Goal: Task Accomplishment & Management: Manage account settings

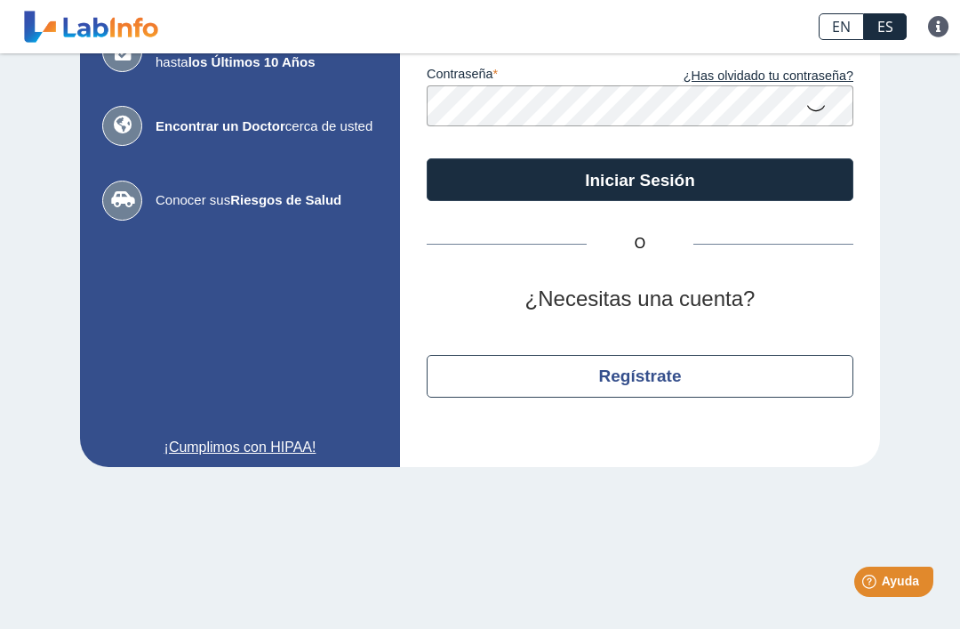
scroll to position [204, 0]
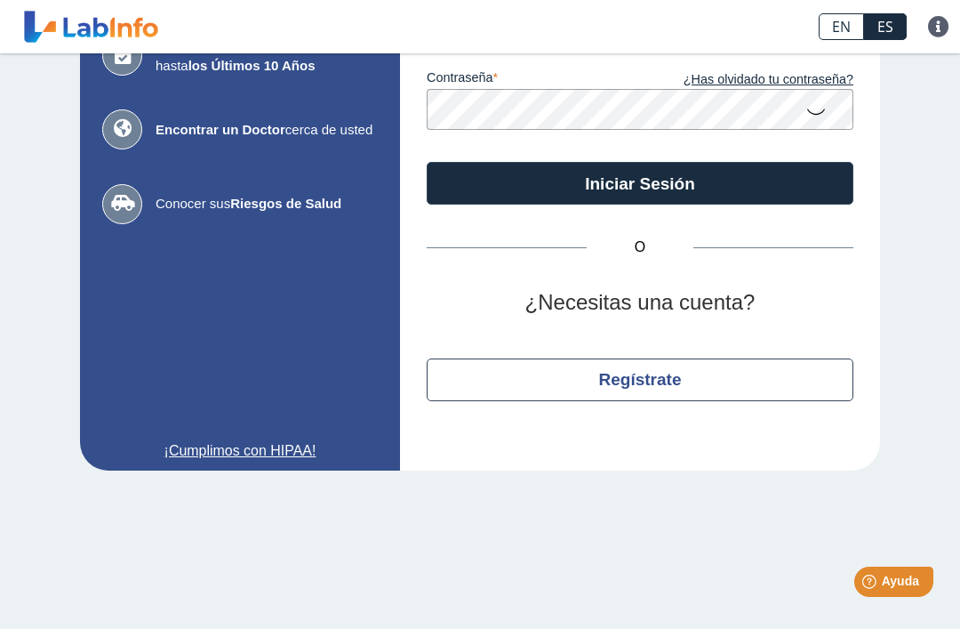
type input "cartagena_19@yahoo.com"
click at [721, 189] on button "Iniciar Sesión" at bounding box center [640, 183] width 427 height 43
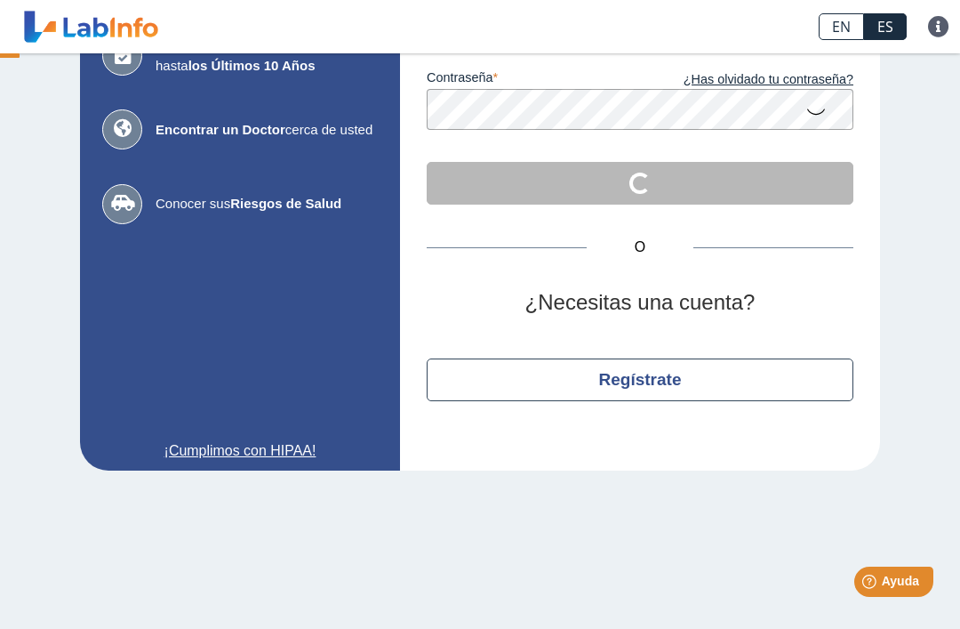
scroll to position [60, 0]
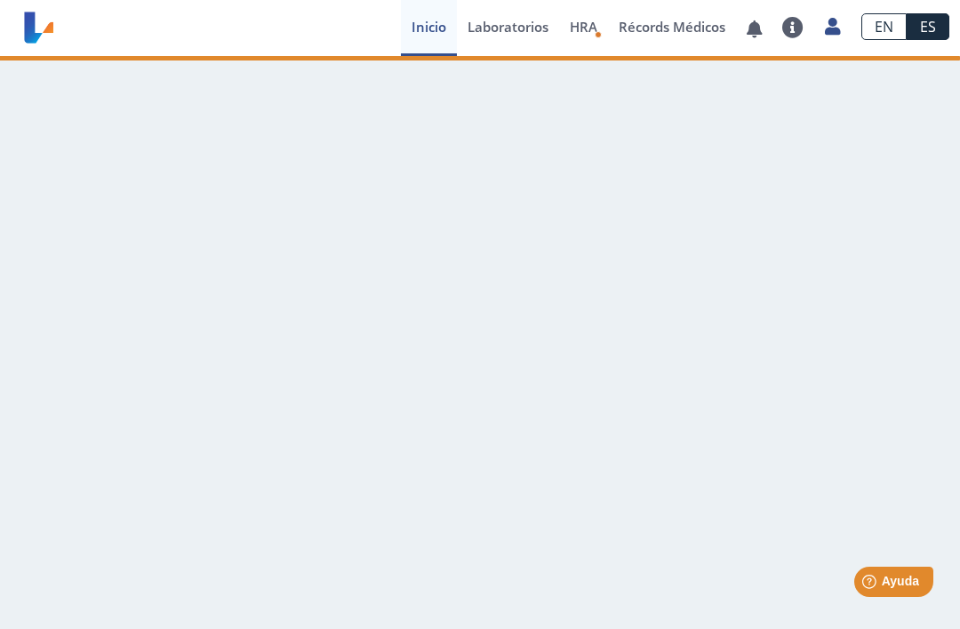
scroll to position [1, 0]
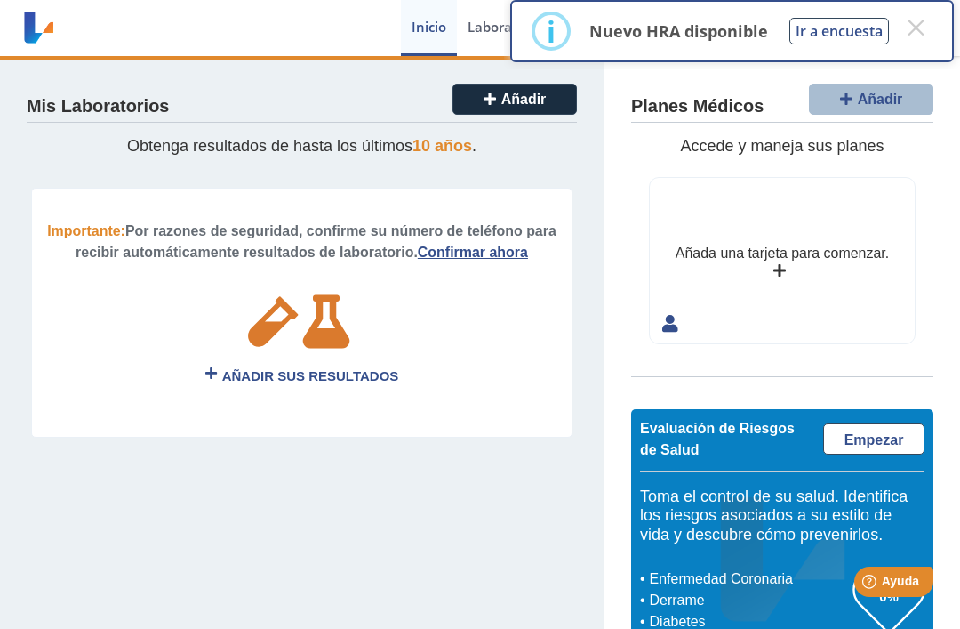
click at [907, 25] on button "×" at bounding box center [916, 28] width 32 height 32
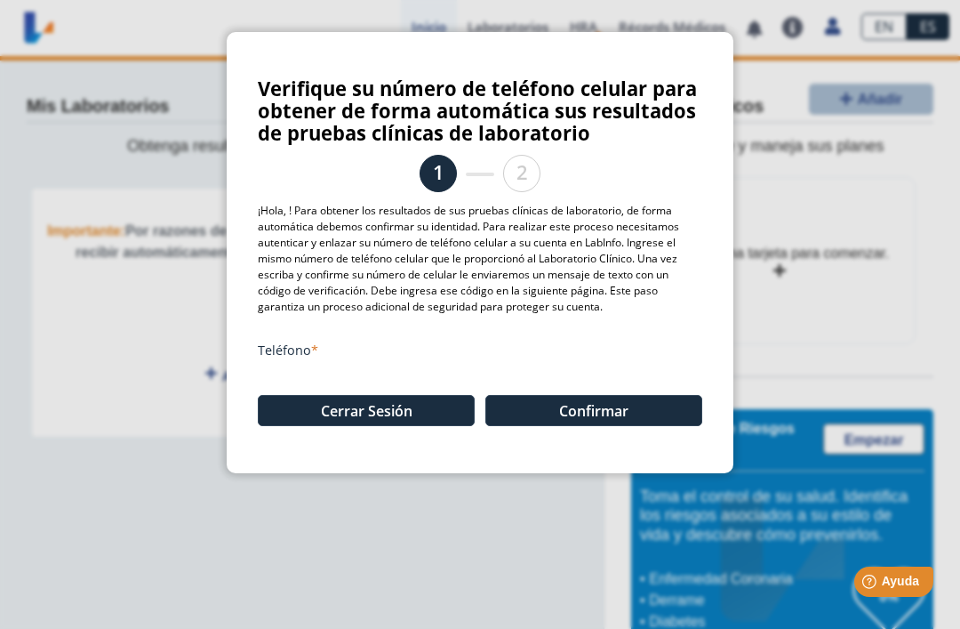
click at [600, 413] on button "Confirmar" at bounding box center [594, 410] width 217 height 31
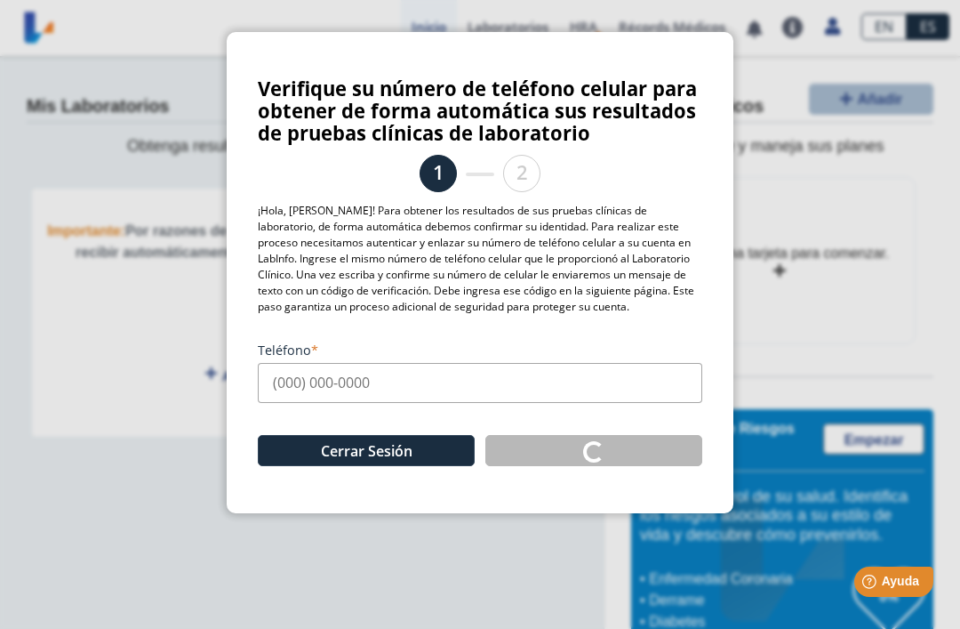
click at [380, 384] on input "Teléfono" at bounding box center [480, 383] width 445 height 40
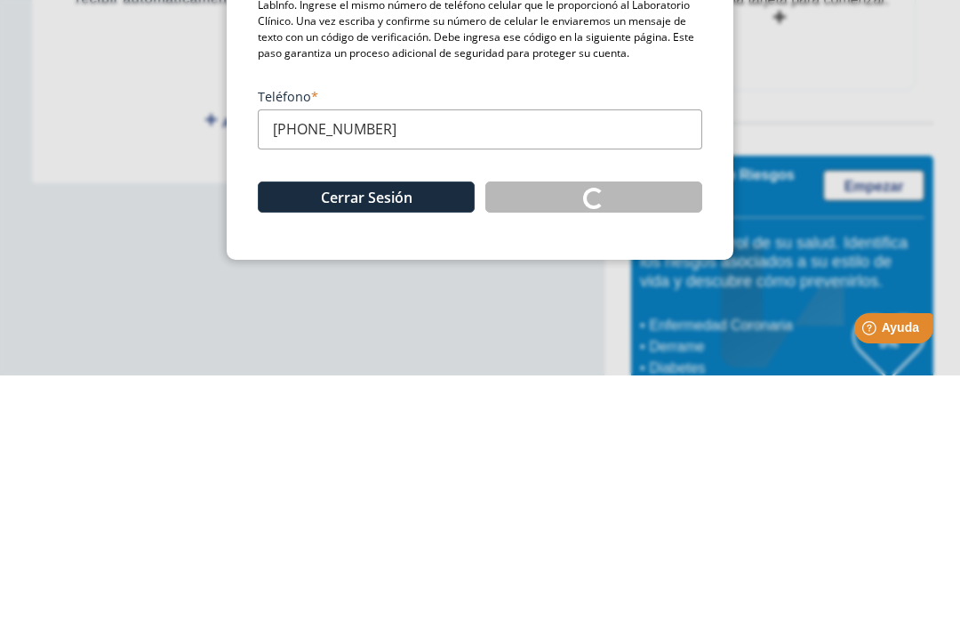
type input "(787) 447-2947"
click at [576, 403] on div "Cerrar Sesión Loading..." at bounding box center [480, 442] width 445 height 79
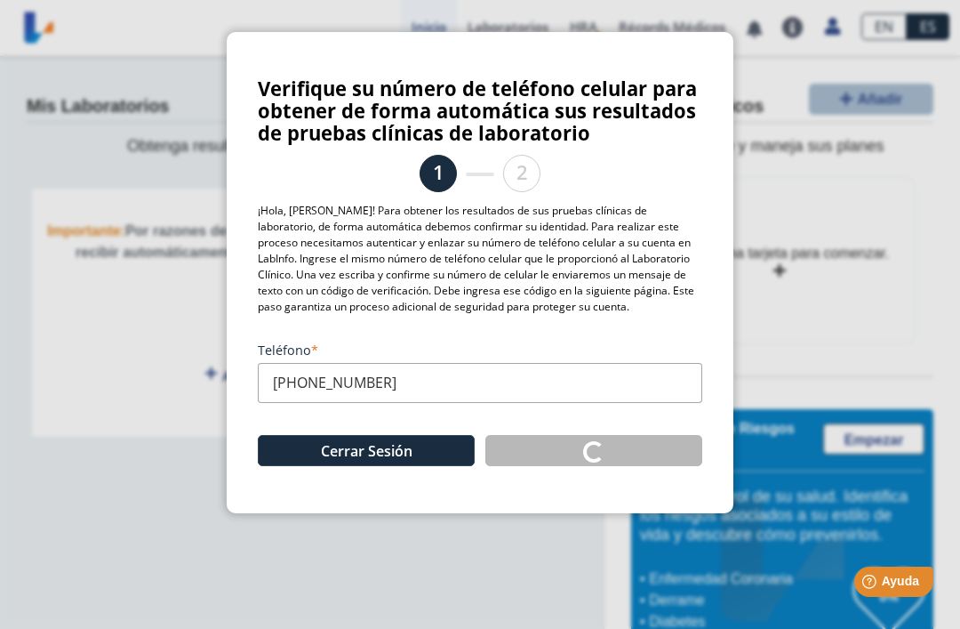
click at [414, 460] on button "Cerrar Sesión" at bounding box center [366, 450] width 217 height 31
